Goal: Task Accomplishment & Management: Use online tool/utility

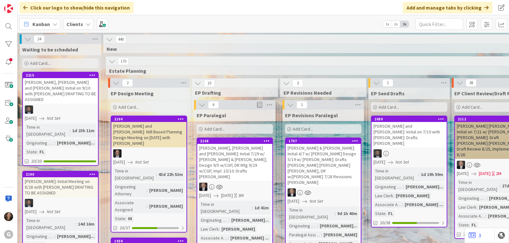
click at [51, 23] on div "Kanban" at bounding box center [39, 23] width 41 height 11
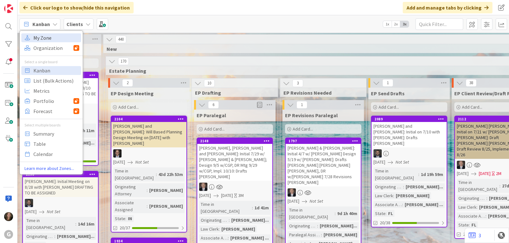
click at [51, 37] on span "My Zone" at bounding box center [56, 38] width 46 height 10
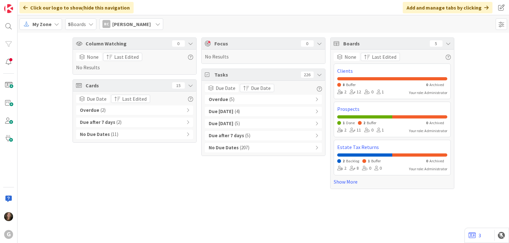
click at [136, 25] on span "[PERSON_NAME]" at bounding box center [131, 24] width 39 height 8
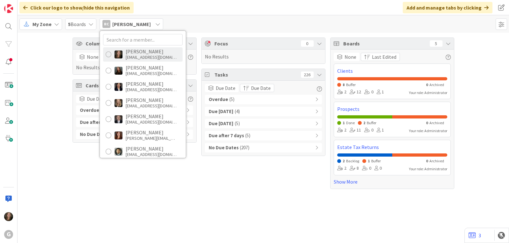
click at [132, 53] on div "[PERSON_NAME]" at bounding box center [151, 52] width 51 height 6
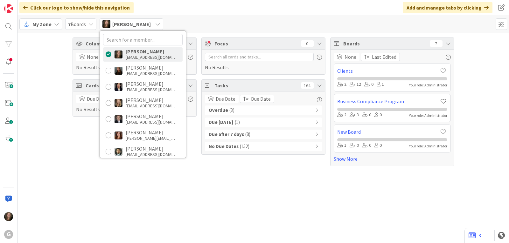
click at [229, 109] on span "( 3 )" at bounding box center [231, 110] width 5 height 7
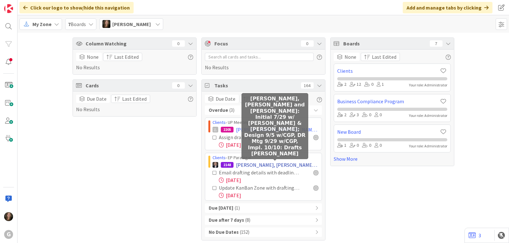
click at [278, 166] on span "[PERSON_NAME], [PERSON_NAME] and [PERSON_NAME]: Initial 7/29 w/ [PERSON_NAME] &…" at bounding box center [277, 165] width 82 height 8
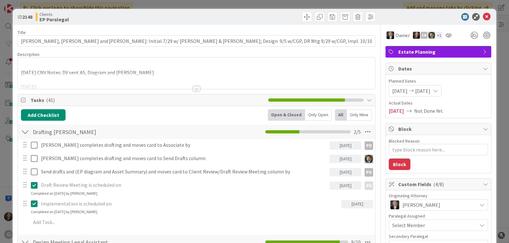
click at [193, 89] on div at bounding box center [196, 88] width 7 height 5
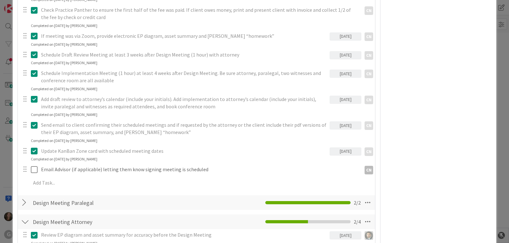
scroll to position [668, 0]
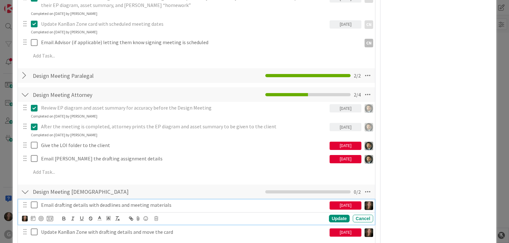
click at [35, 204] on icon at bounding box center [34, 205] width 7 height 8
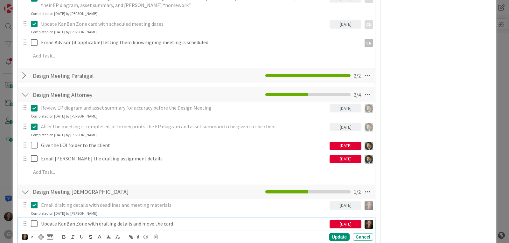
click at [35, 224] on icon at bounding box center [34, 224] width 7 height 8
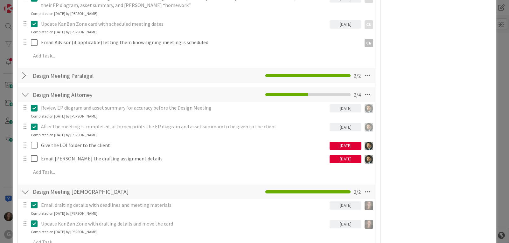
type textarea "x"
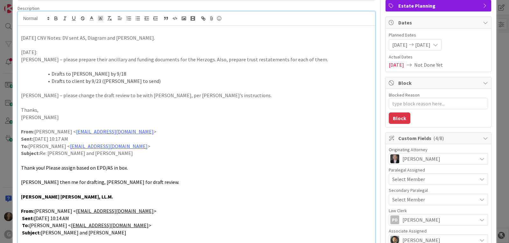
scroll to position [0, 0]
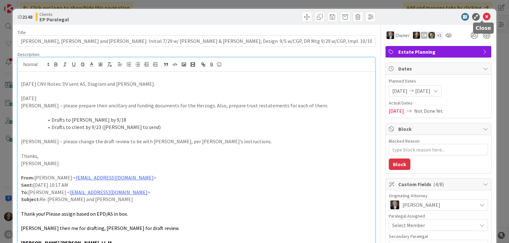
click at [483, 16] on icon at bounding box center [487, 17] width 8 height 8
